Goal: Transaction & Acquisition: Book appointment/travel/reservation

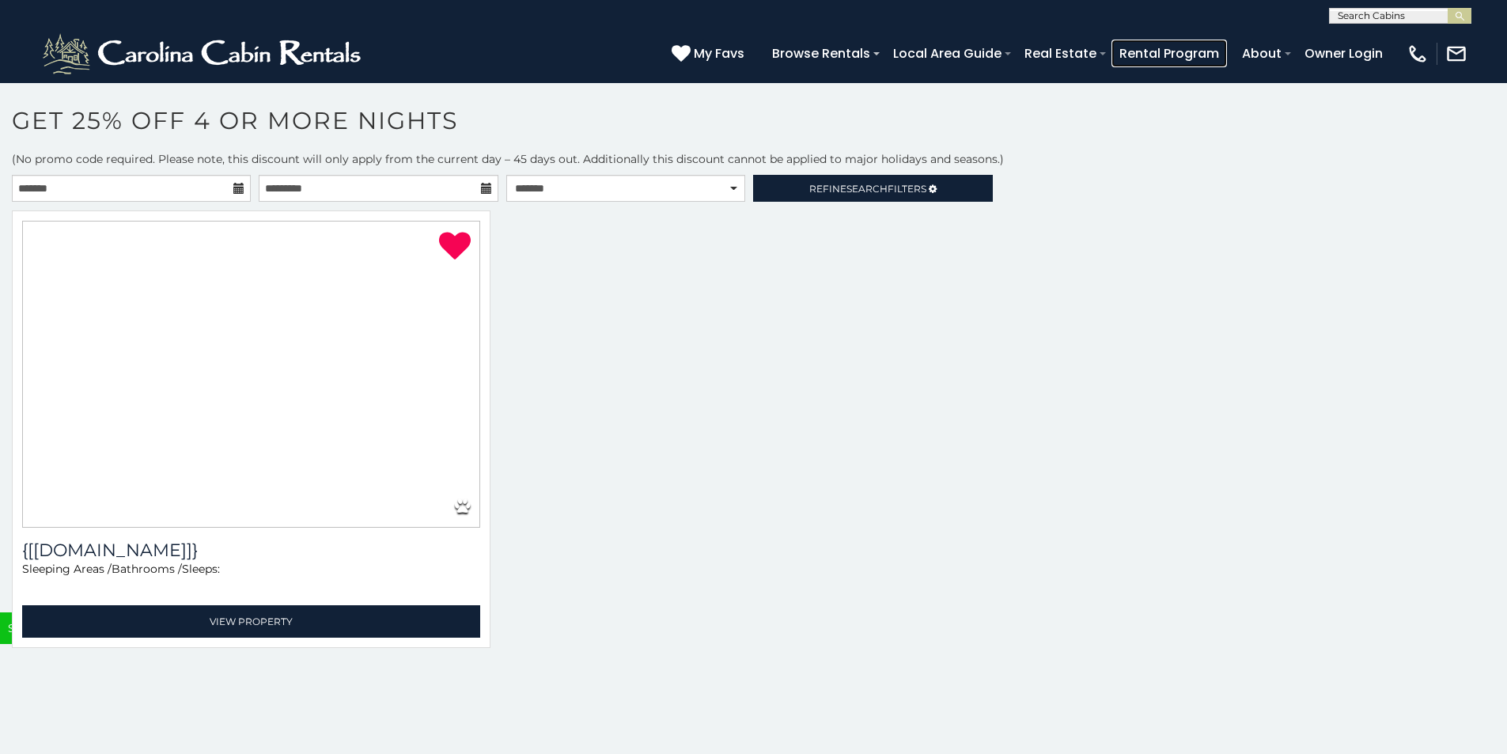
click at [1227, 56] on link "Rental Program" at bounding box center [1168, 54] width 115 height 28
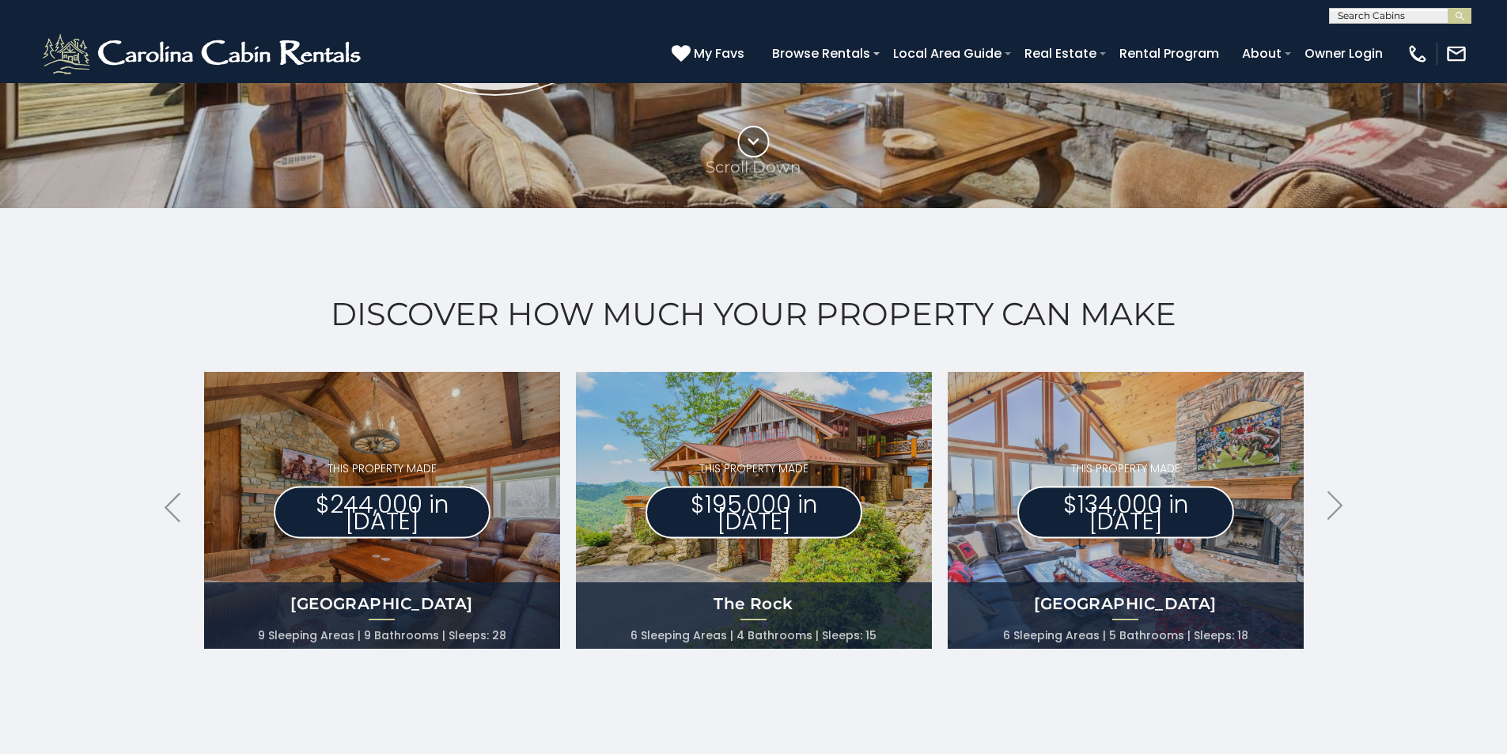
click at [1501, 649] on div "Discover How Much Your Property Can Make .arrowLeft .st0{fill:#929292;} .arrowR…" at bounding box center [753, 515] width 1507 height 614
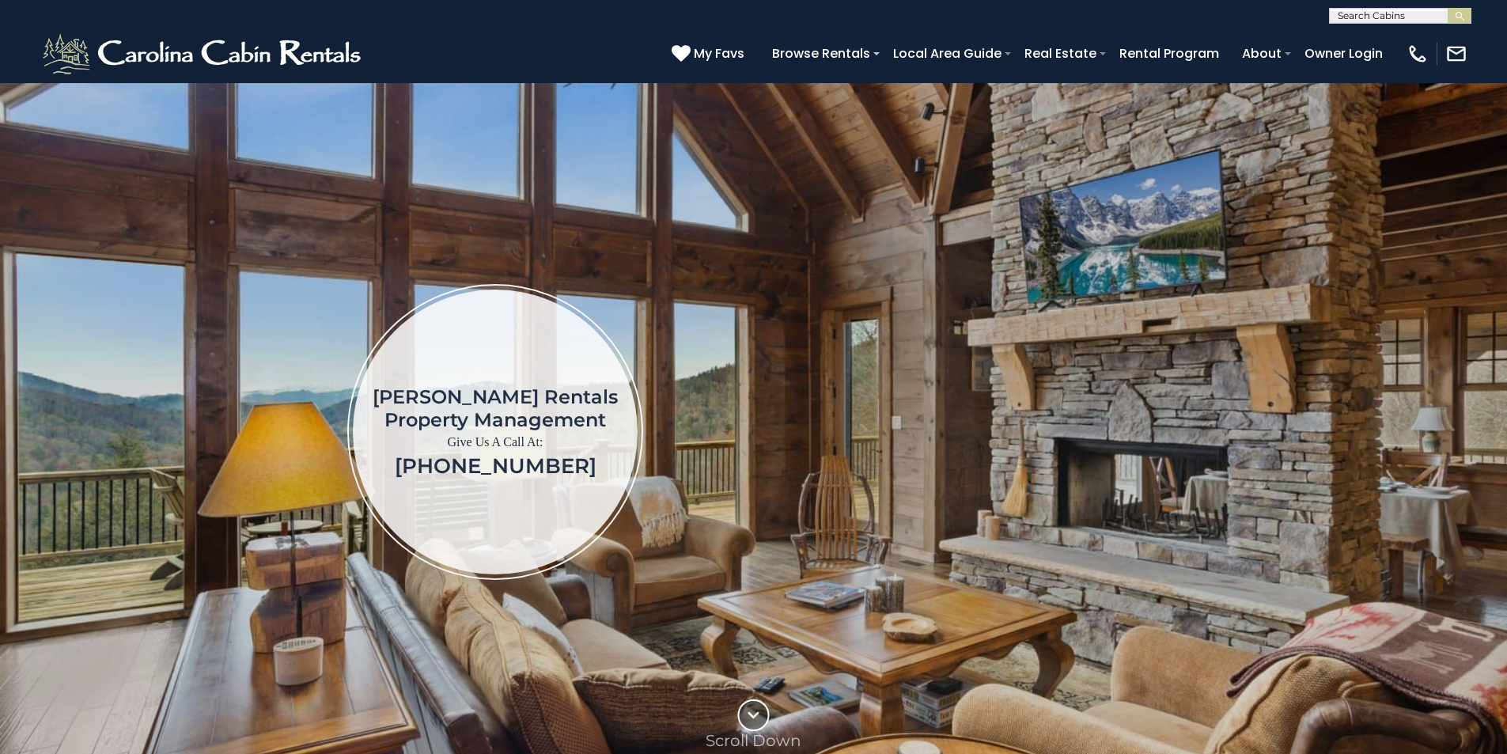
click at [1503, 248] on img at bounding box center [753, 431] width 1507 height 699
click at [1503, 301] on img at bounding box center [753, 431] width 1507 height 699
click at [1501, 346] on img at bounding box center [753, 431] width 1507 height 699
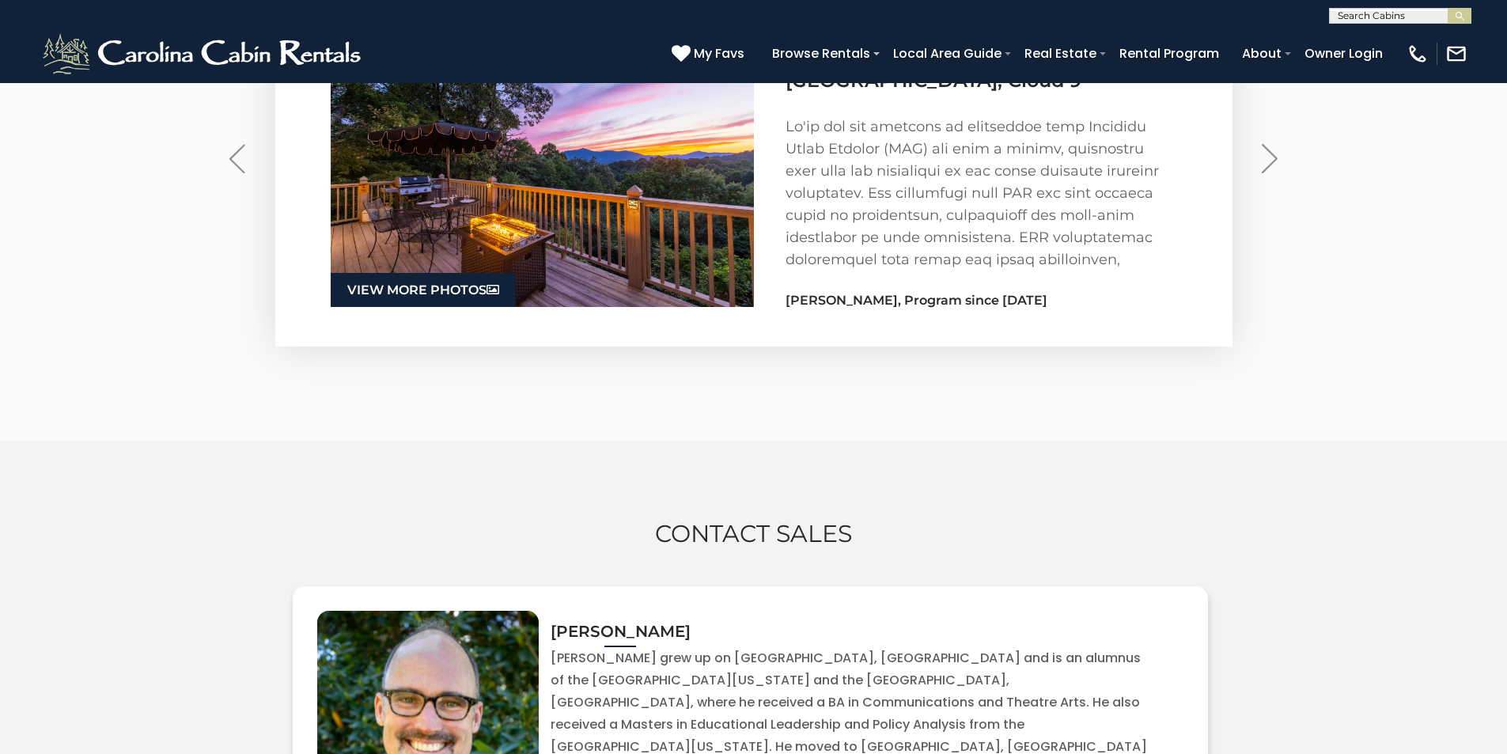
scroll to position [2670, 0]
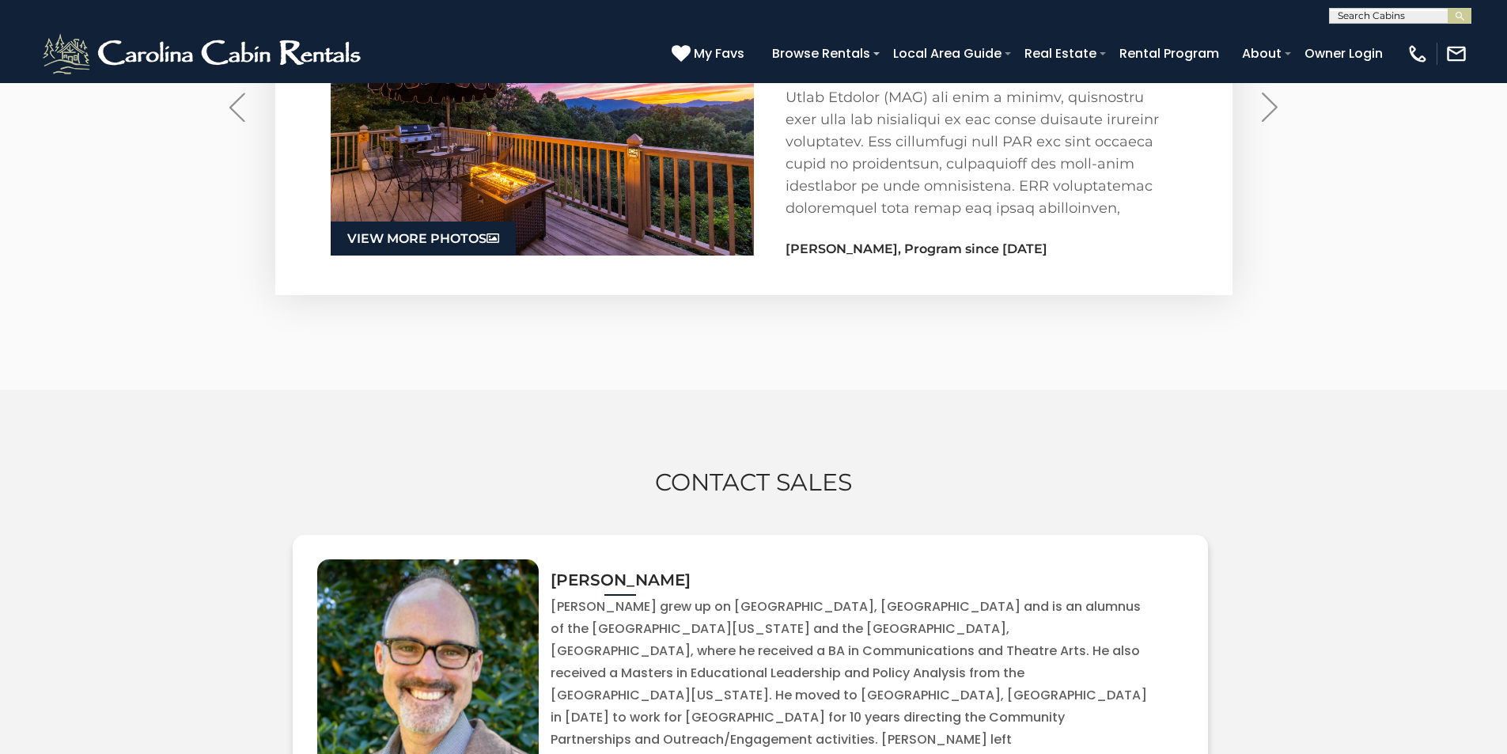
click at [1503, 469] on h2 "Contact Sales" at bounding box center [753, 482] width 1507 height 26
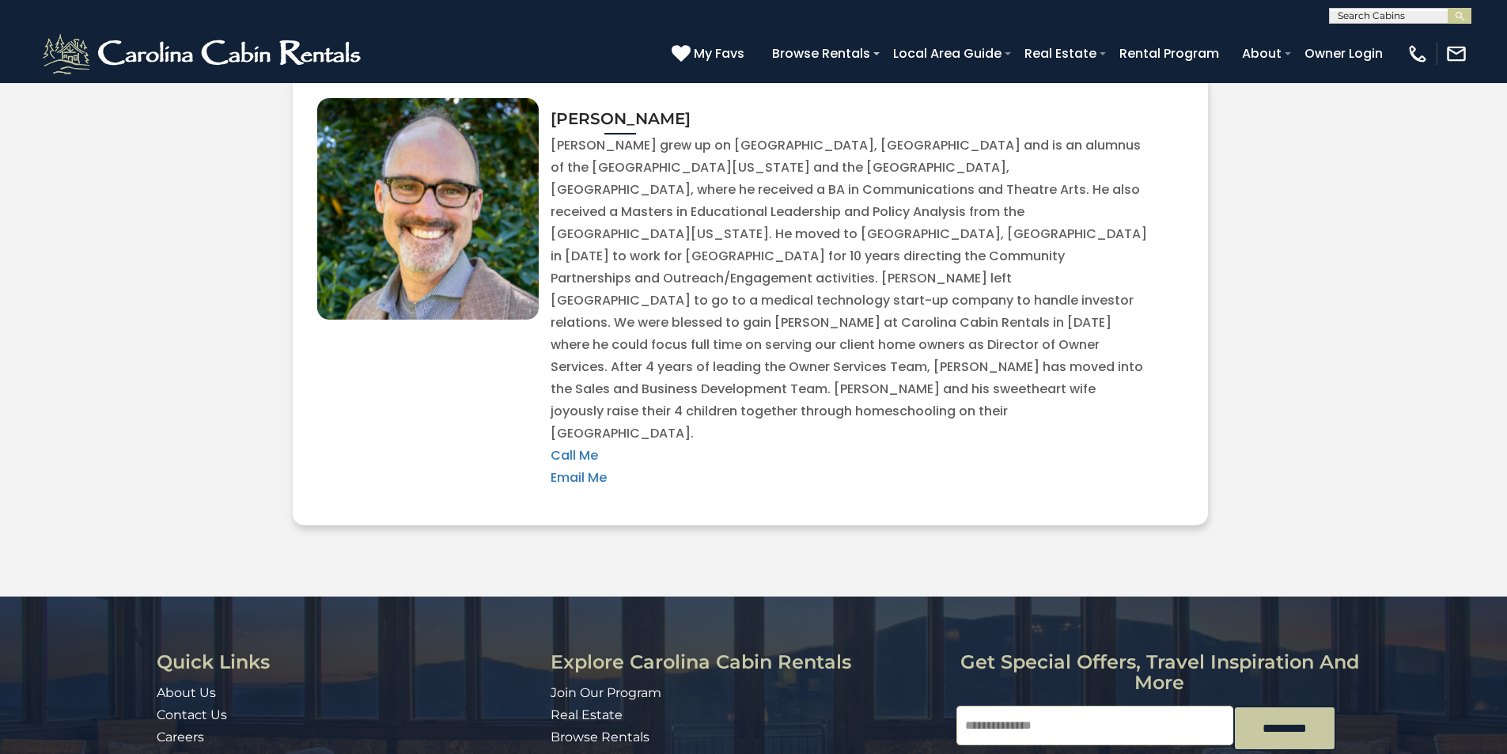
scroll to position [3173, 0]
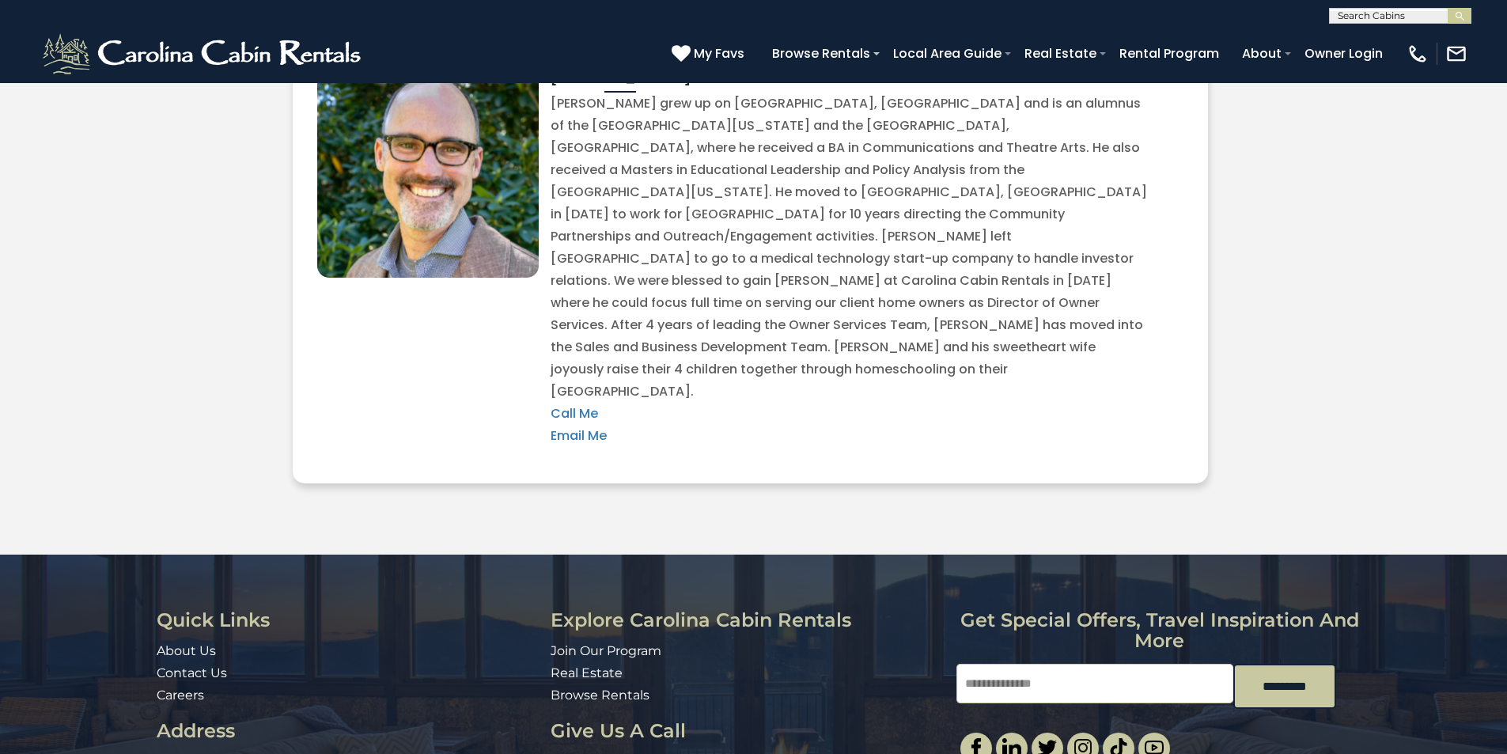
click at [1501, 583] on div "Quick Links About Us Contact Us Careers Address 491 George Wilson Road Boone, N…" at bounding box center [753, 700] width 1507 height 293
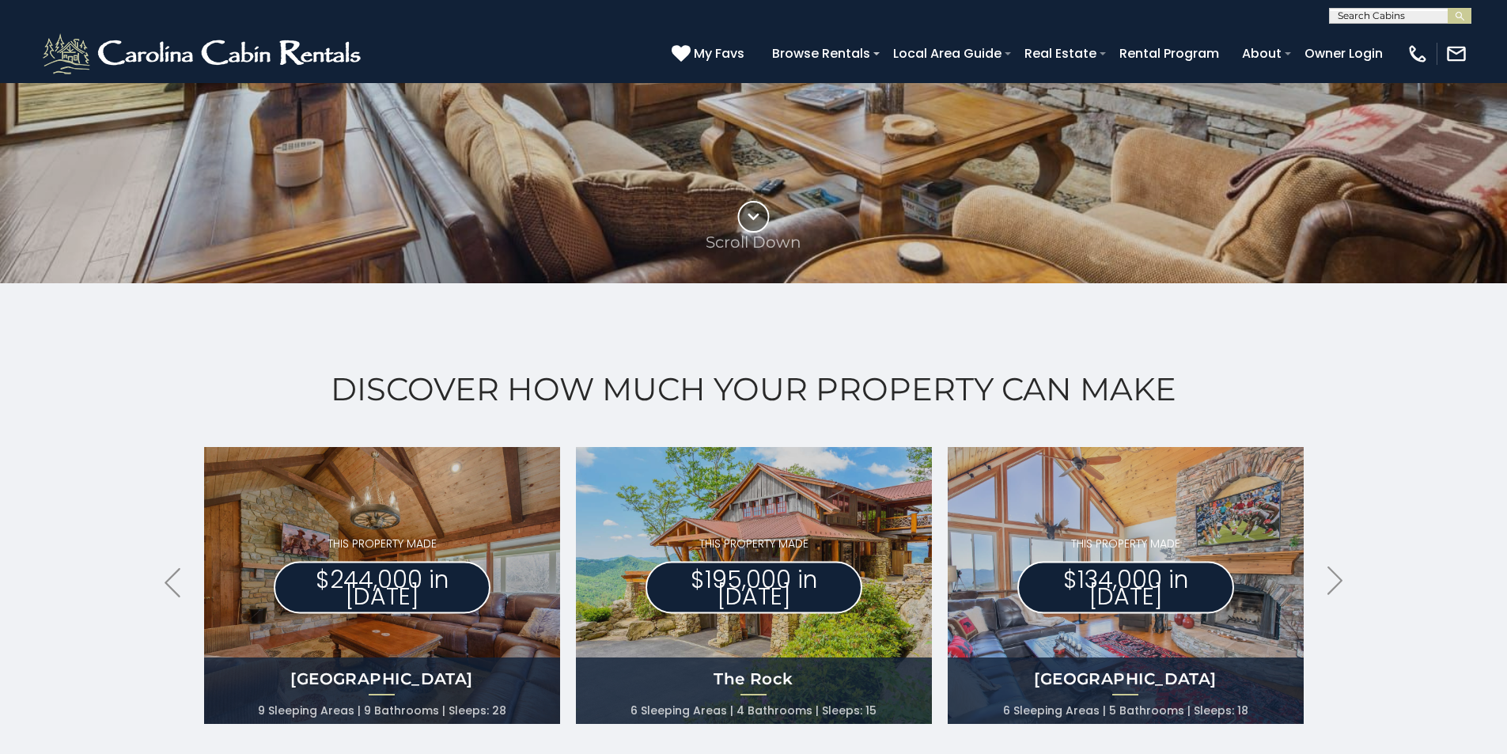
scroll to position [470, 0]
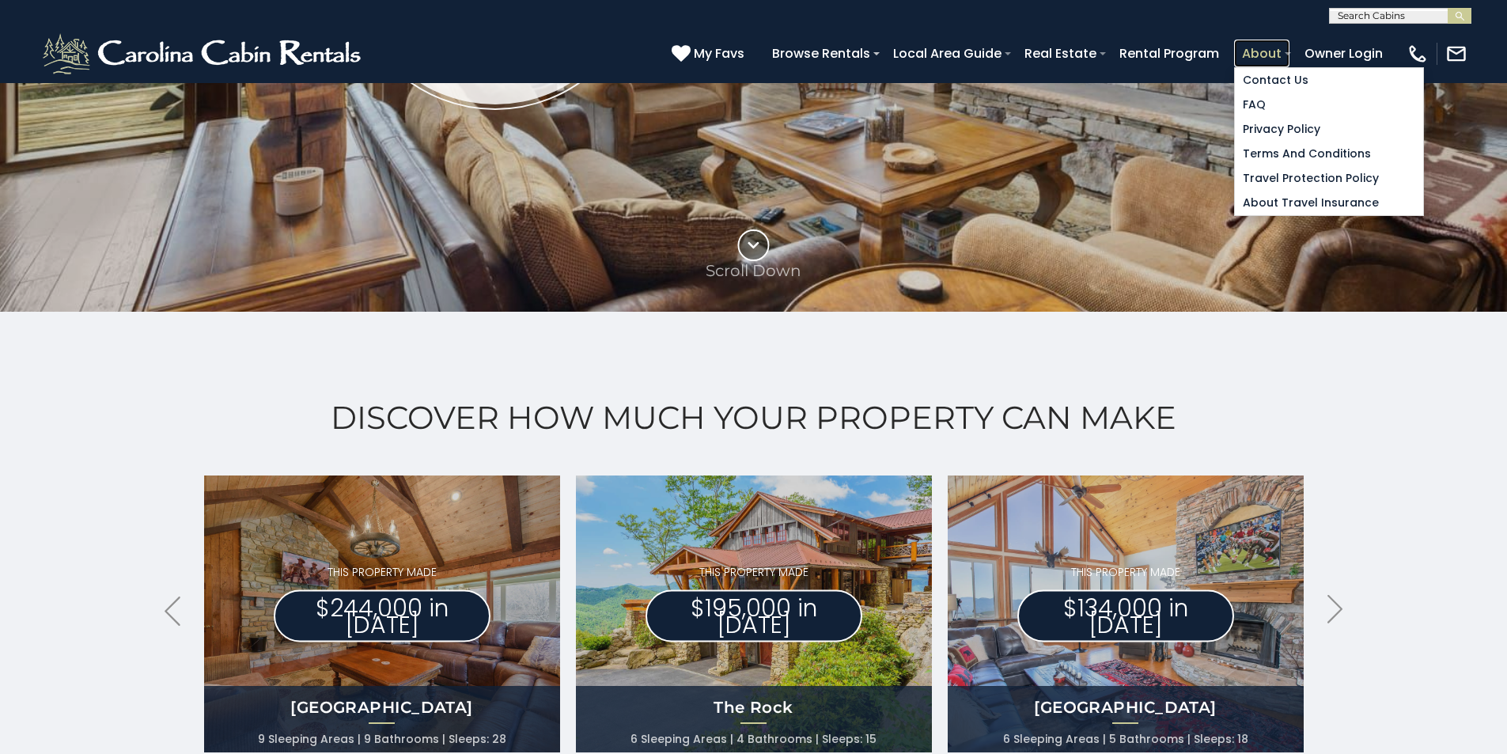
click at [1289, 56] on link "About" at bounding box center [1261, 54] width 55 height 28
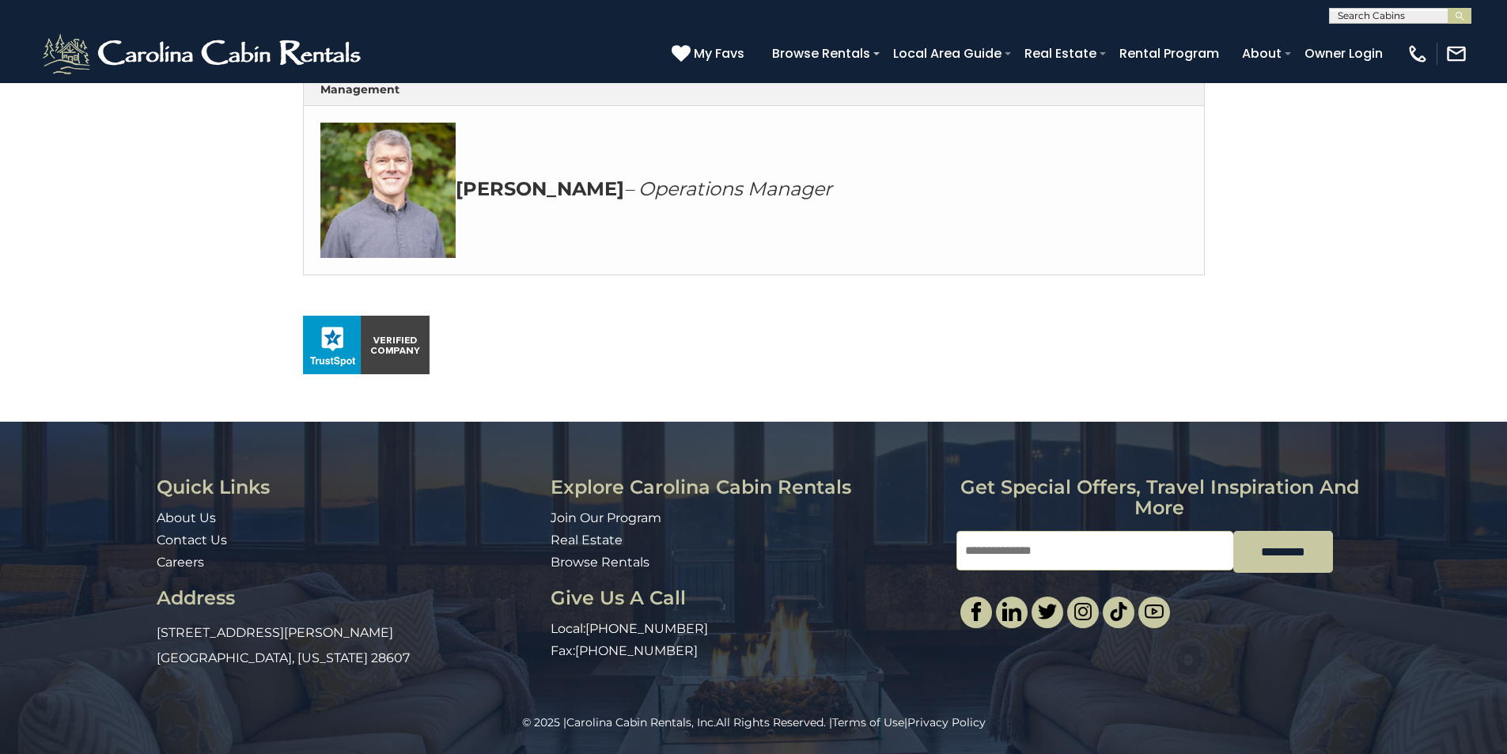
scroll to position [916, 0]
click at [1145, 541] on input "Email" at bounding box center [1094, 551] width 277 height 40
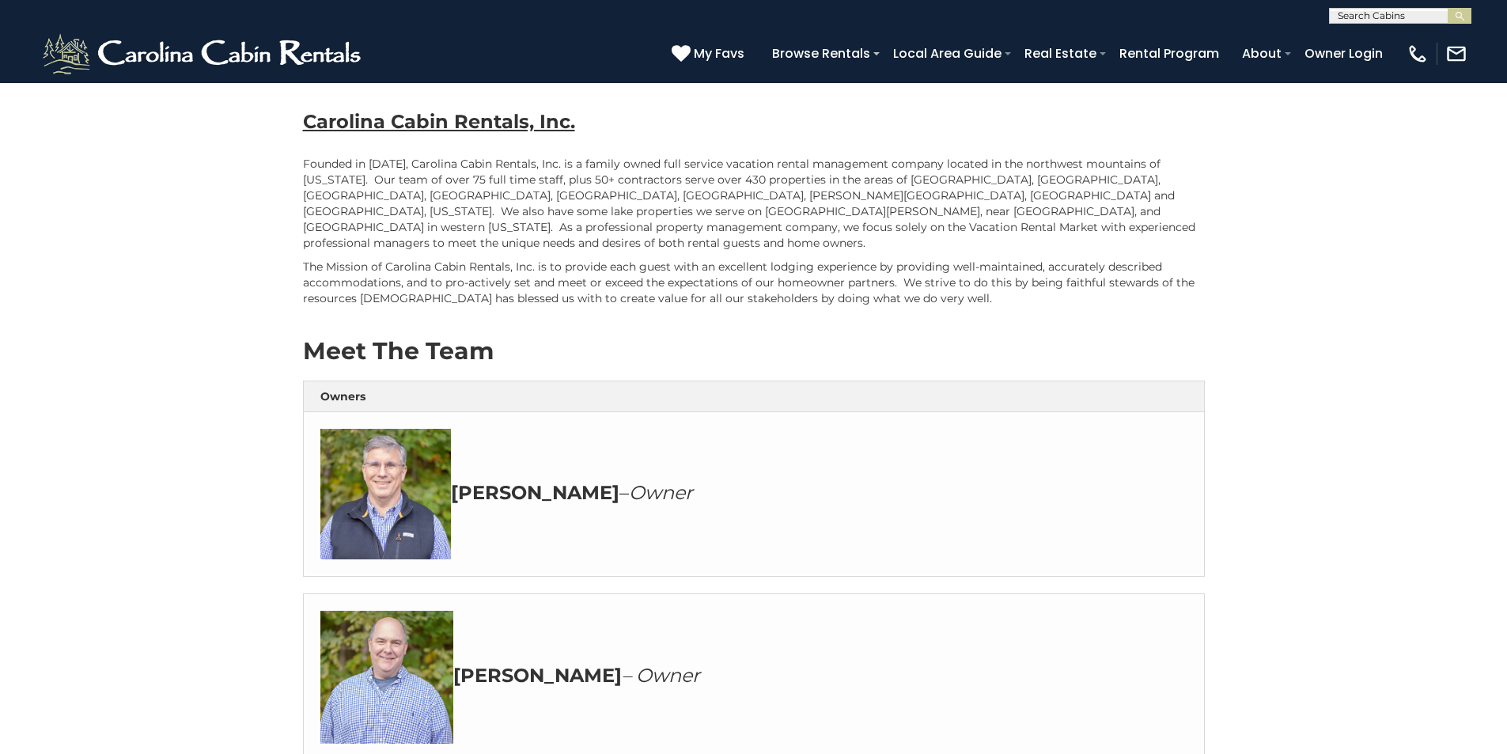
scroll to position [0, 0]
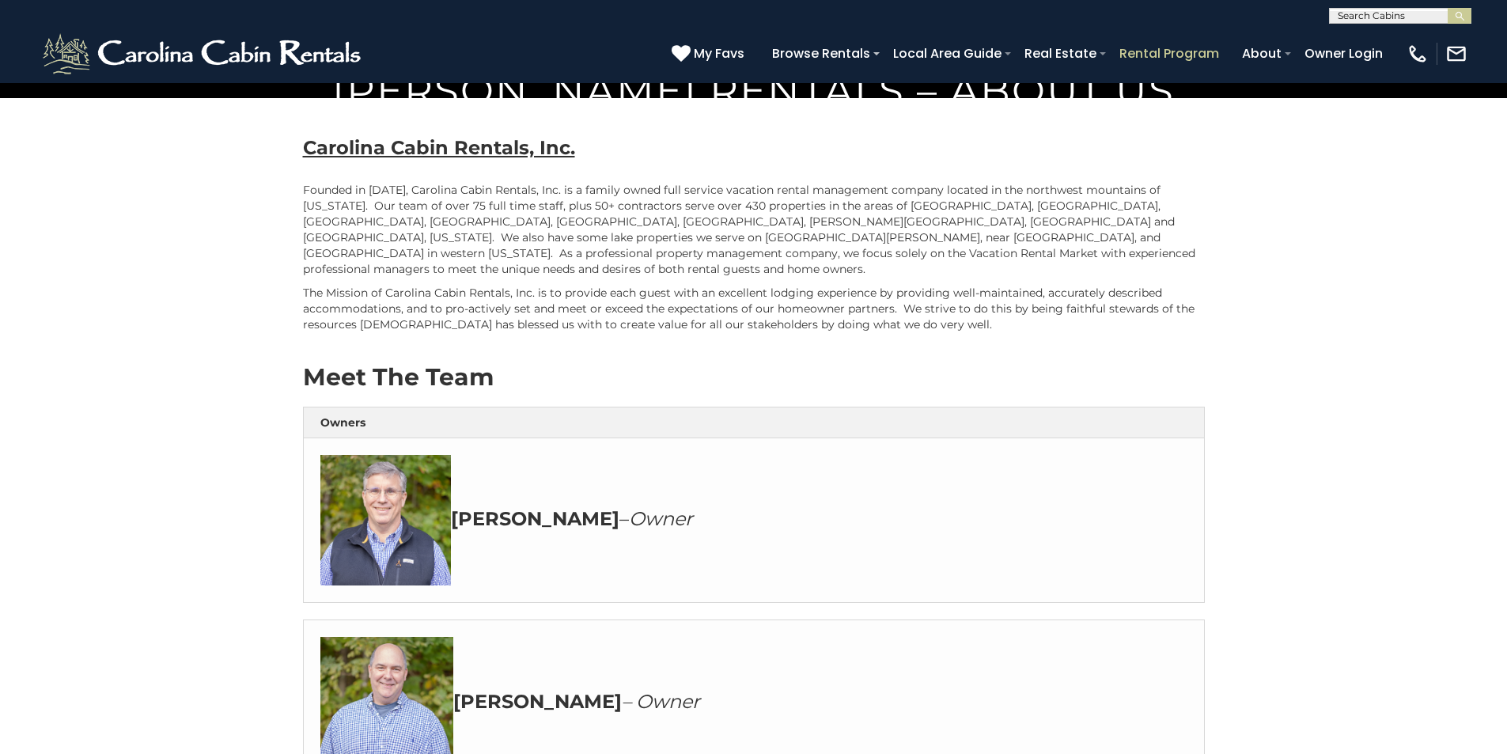
type input "**********"
click at [1227, 51] on link "Rental Program" at bounding box center [1168, 54] width 115 height 28
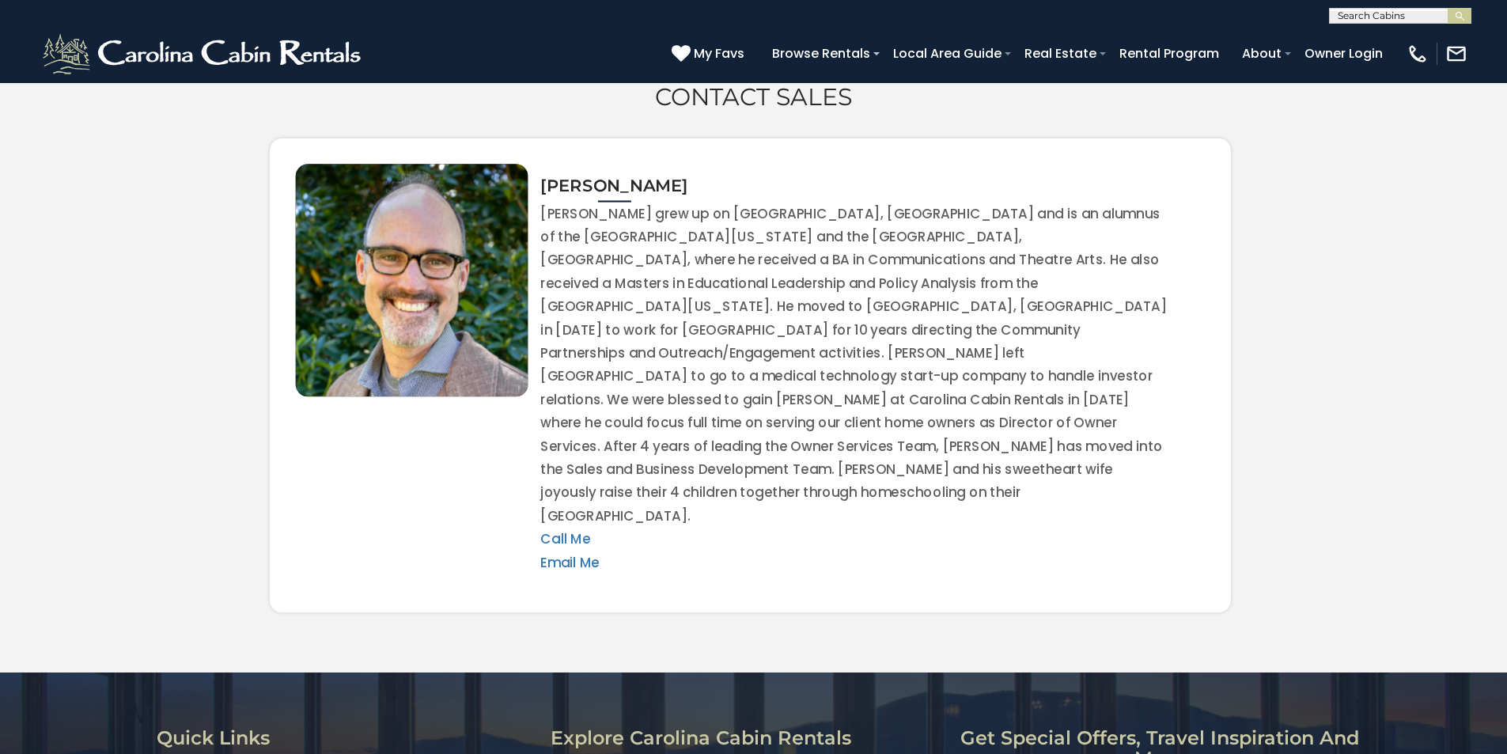
scroll to position [3065, 0]
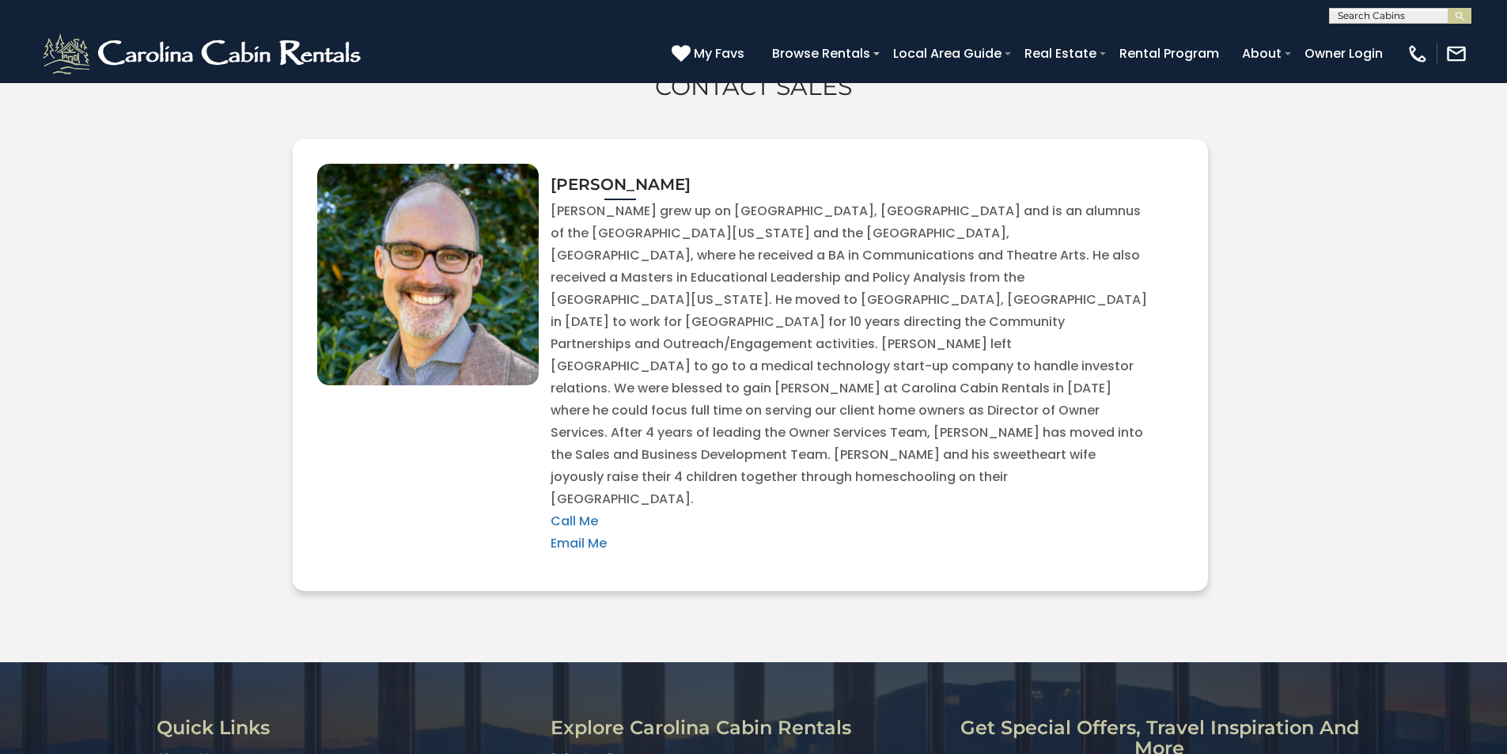
click at [1502, 449] on div "Contact Sales Todd Call Me Email Me" at bounding box center [753, 296] width 1507 height 604
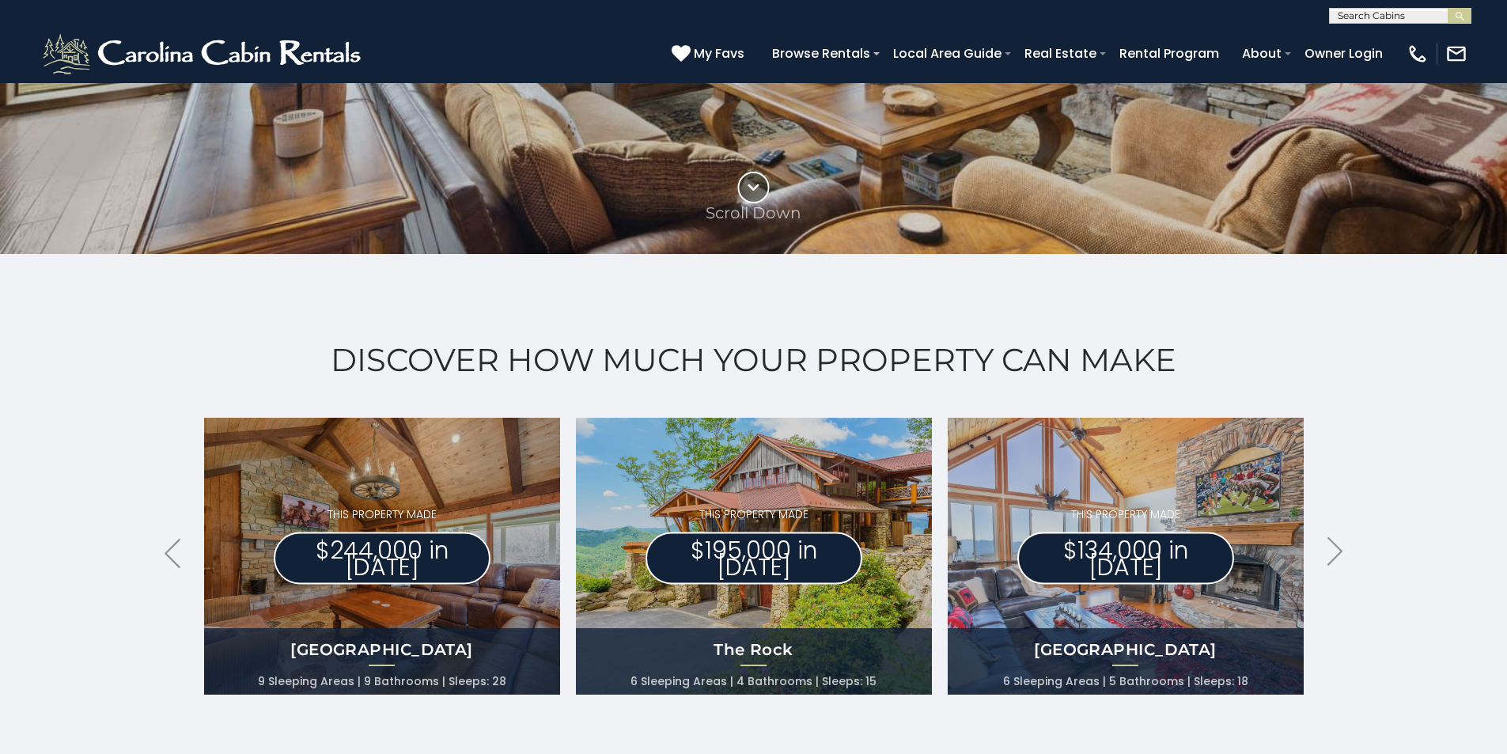
scroll to position [429, 0]
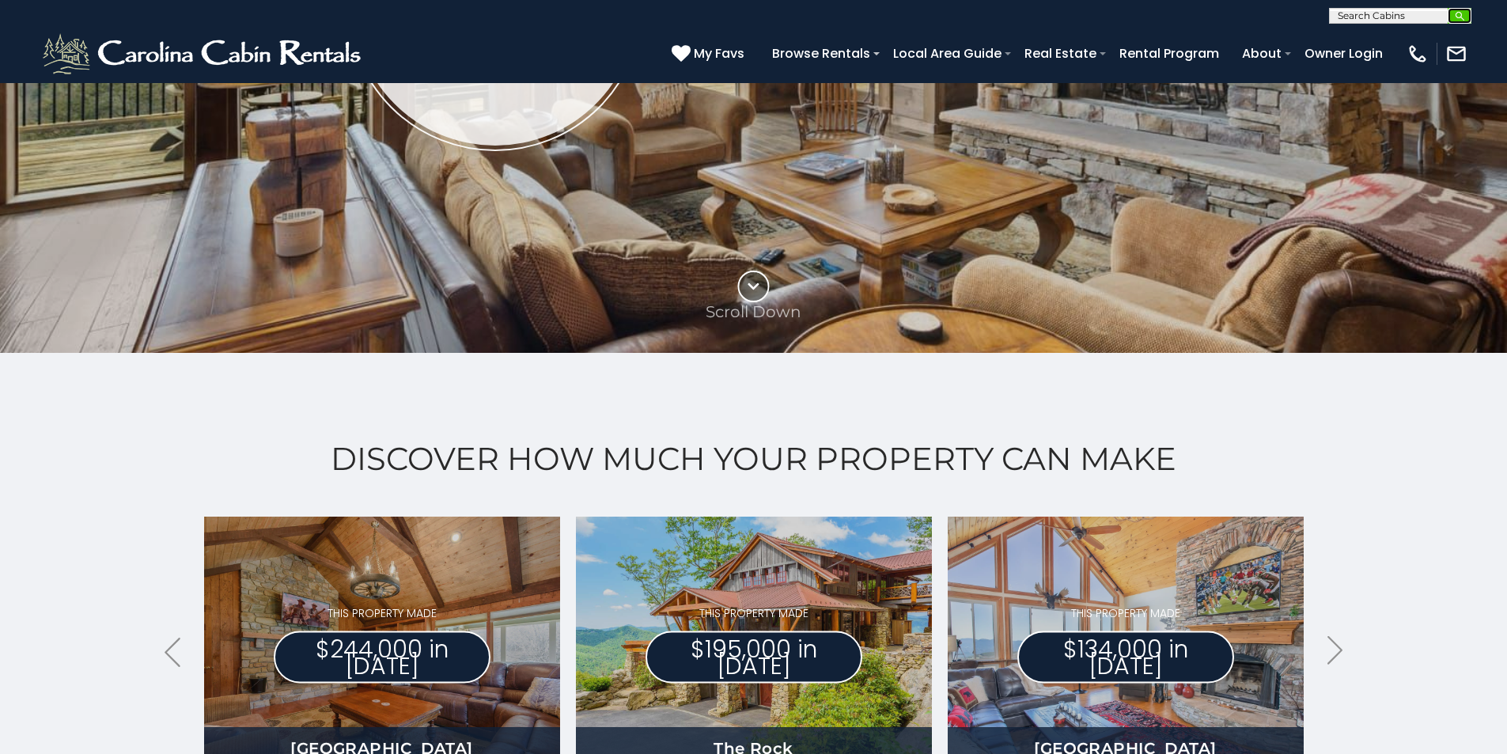
click at [1454, 21] on img "submit" at bounding box center [1460, 16] width 12 height 12
